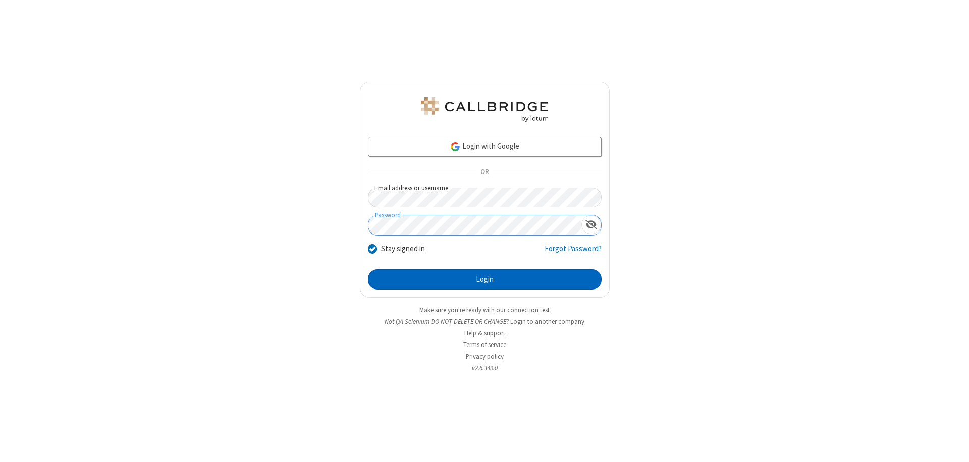
click at [484, 280] on button "Login" at bounding box center [485, 279] width 234 height 20
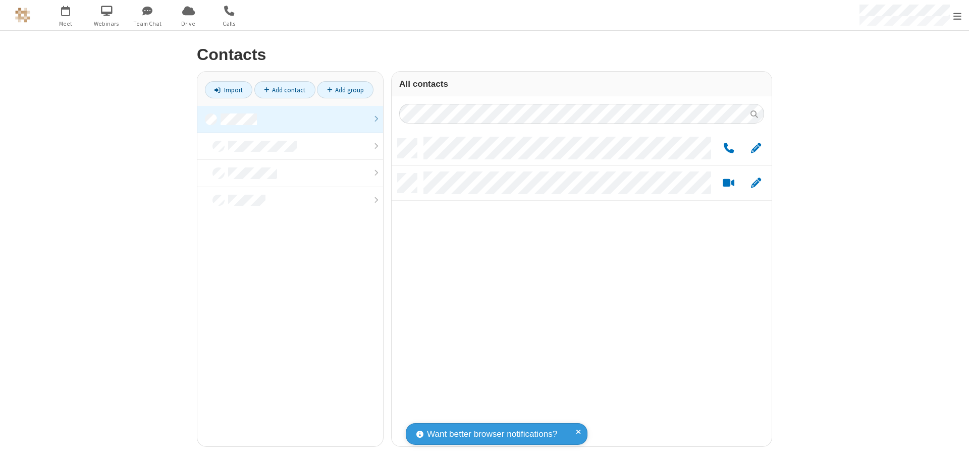
scroll to position [308, 372]
click at [290, 119] on link at bounding box center [290, 119] width 186 height 27
click at [345, 90] on link "Add group" at bounding box center [345, 89] width 57 height 17
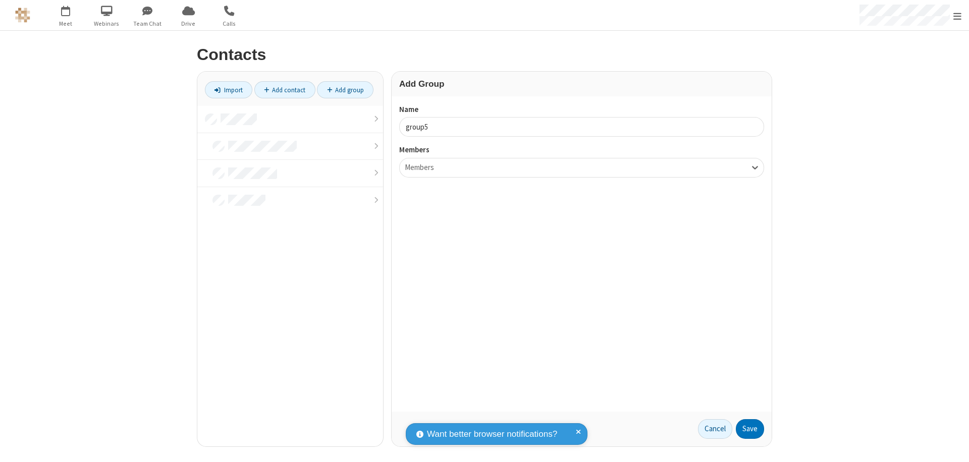
type input "group5"
type input "name22"
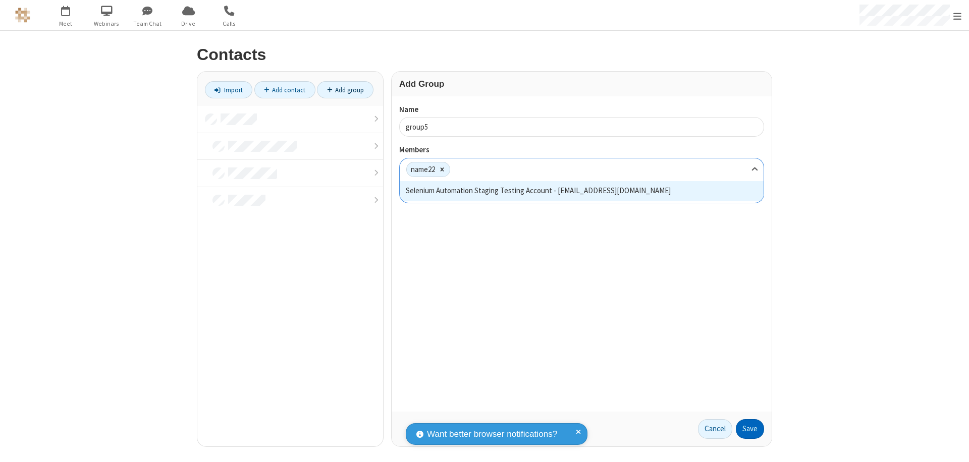
click at [750, 429] on button "Save" at bounding box center [750, 429] width 28 height 20
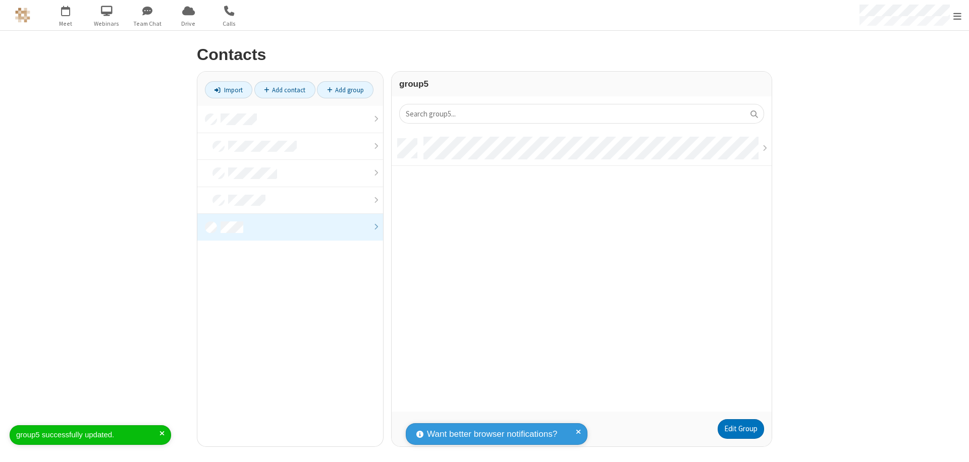
scroll to position [273, 372]
click at [740, 429] on link "Edit Group" at bounding box center [740, 429] width 46 height 20
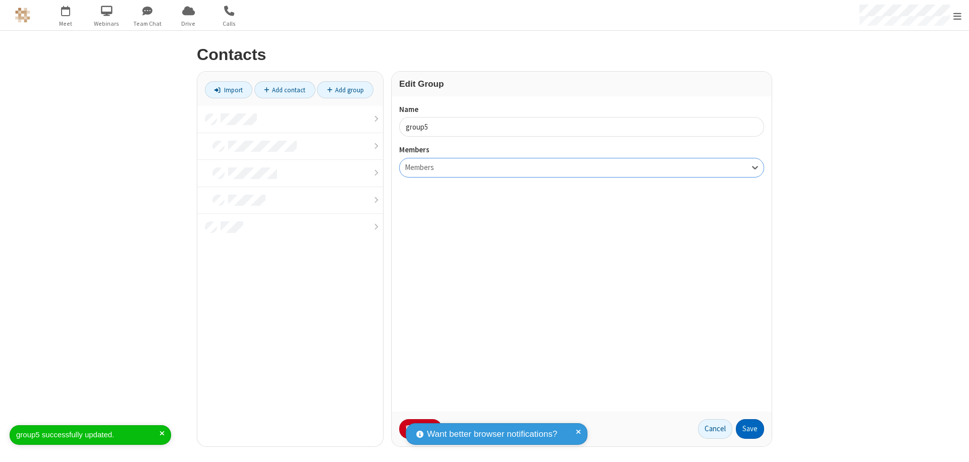
click at [750, 429] on button "Save" at bounding box center [750, 429] width 28 height 20
